Goal: Entertainment & Leisure: Browse casually

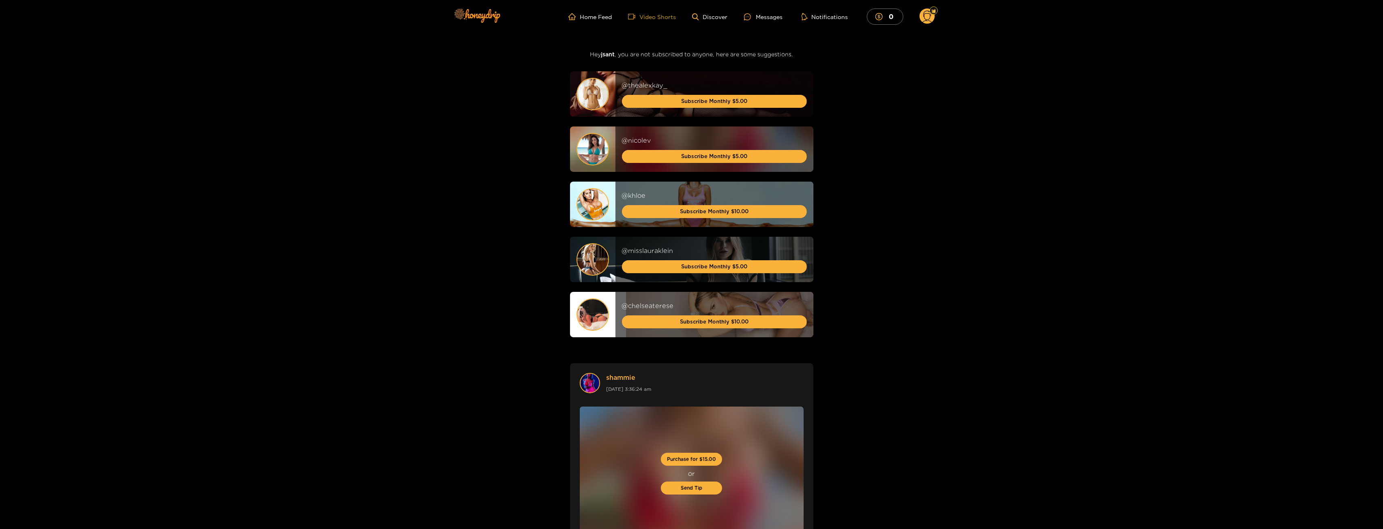
click at [661, 14] on link "Video Shorts" at bounding box center [652, 16] width 48 height 7
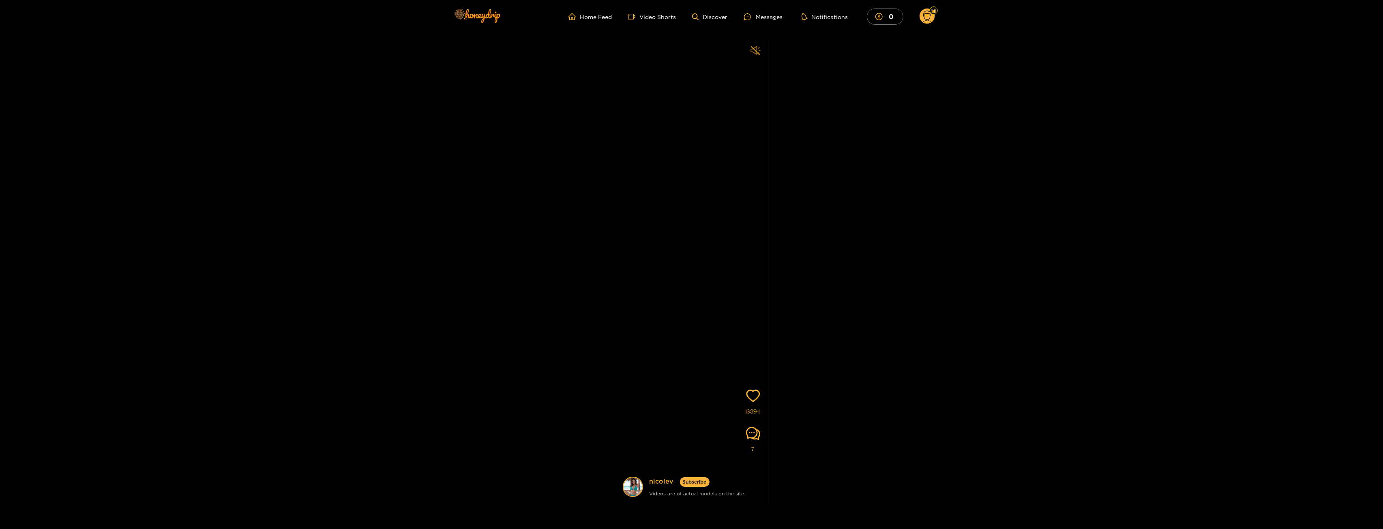
click at [758, 45] on icon "sound" at bounding box center [755, 50] width 10 height 10
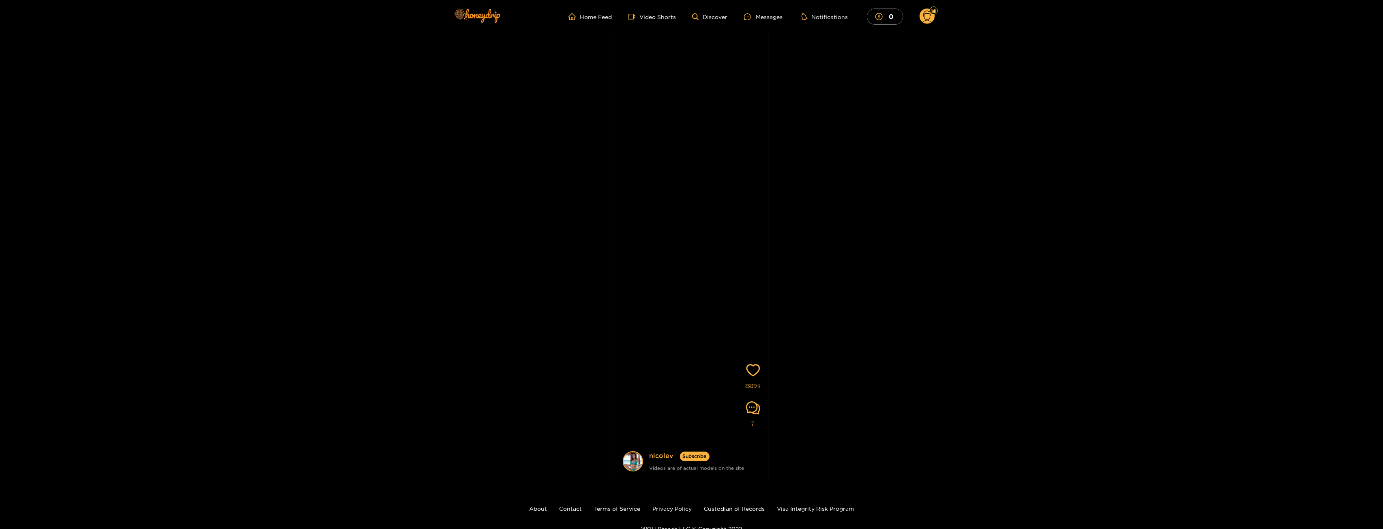
scroll to position [65, 0]
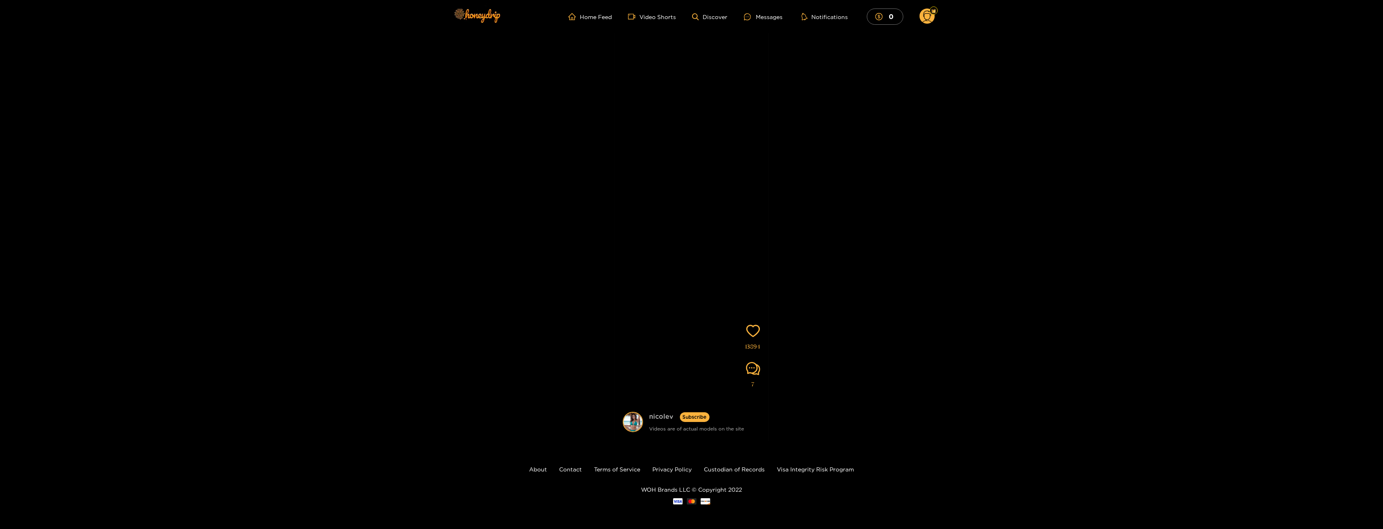
click at [661, 414] on link "nicolev" at bounding box center [661, 417] width 24 height 10
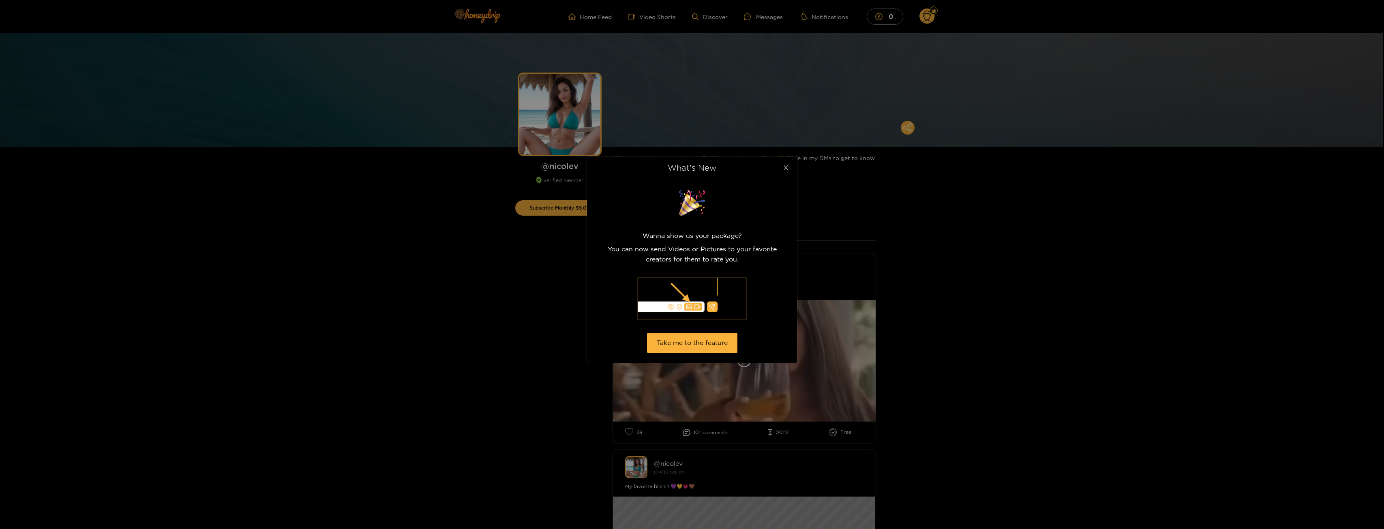
click at [791, 168] on span "Close" at bounding box center [785, 167] width 23 height 23
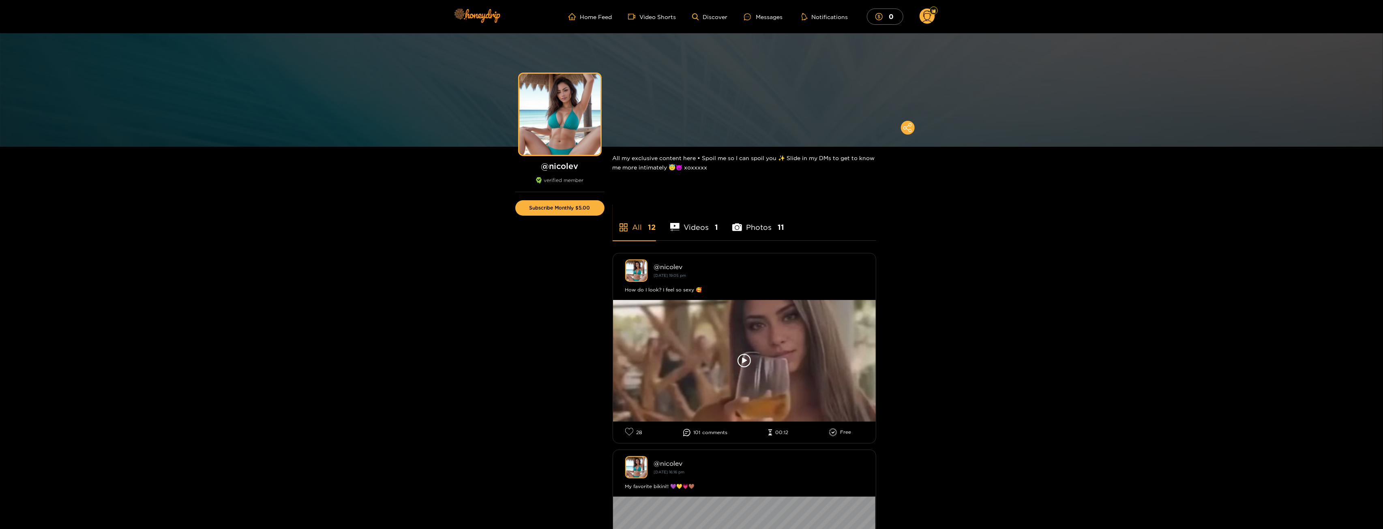
click at [653, 21] on ul "Home Feed Video Shorts Discover Messages Notifications 0" at bounding box center [751, 17] width 366 height 16
click at [655, 22] on ul "Home Feed Video Shorts Discover Messages Notifications 0" at bounding box center [751, 17] width 366 height 16
click at [655, 16] on link "Video Shorts" at bounding box center [652, 16] width 48 height 7
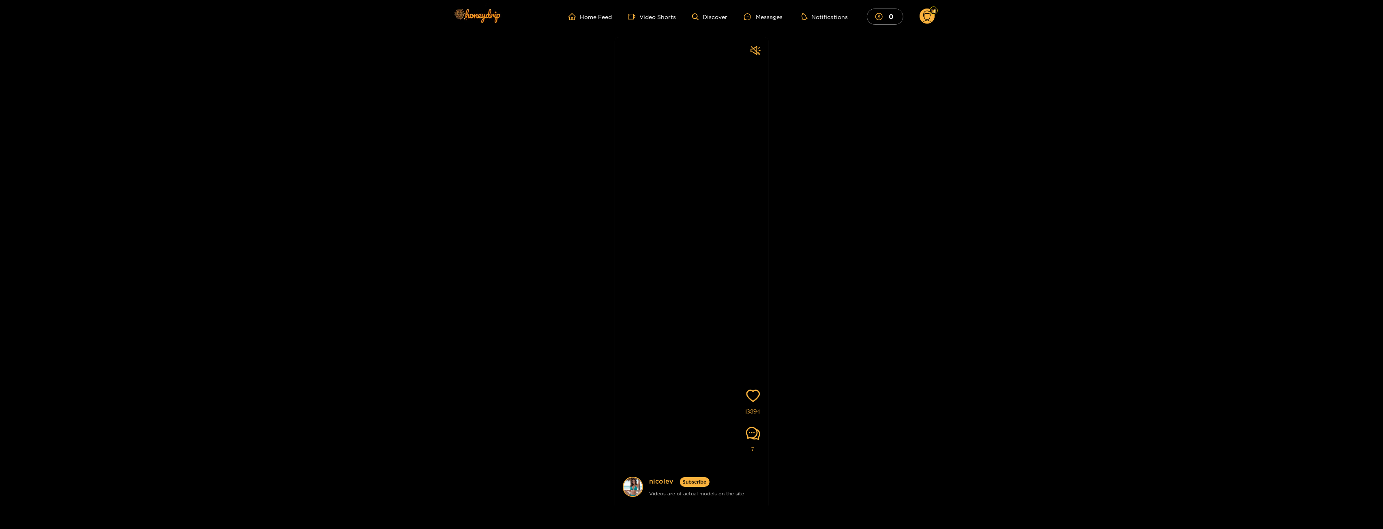
click at [903, 15] on li "0" at bounding box center [885, 17] width 36 height 16
click at [886, 17] on button "0" at bounding box center [885, 17] width 36 height 16
